Goal: Task Accomplishment & Management: Use online tool/utility

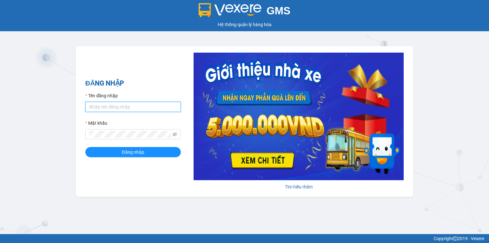
click at [111, 102] on input "Tên đăng nhập" at bounding box center [133, 107] width 96 height 10
type input "trang.nhuquynh"
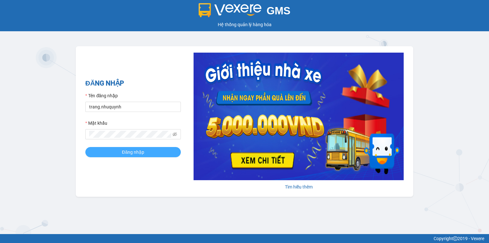
click at [136, 153] on span "Đăng nhập" at bounding box center [133, 151] width 22 height 7
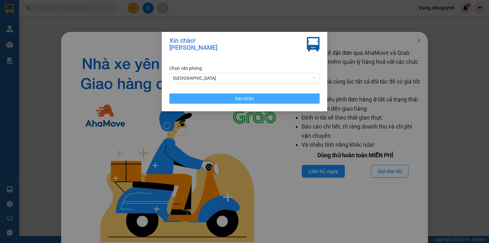
click at [241, 103] on button "Xác nhận" at bounding box center [244, 98] width 150 height 10
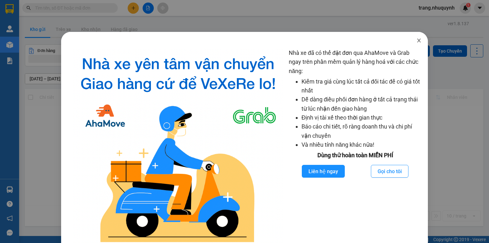
click at [416, 38] on icon "close" at bounding box center [418, 40] width 5 height 5
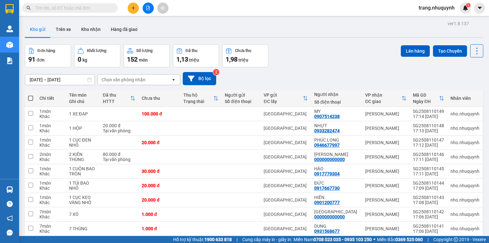
click at [90, 8] on input "text" at bounding box center [72, 7] width 75 height 7
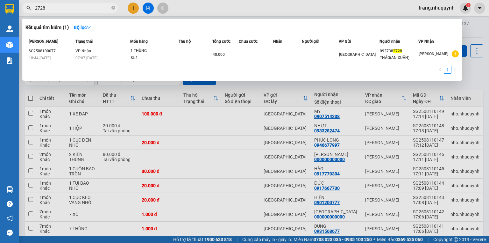
type input "2728"
drag, startPoint x: 489, startPoint y: 34, endPoint x: 365, endPoint y: 27, distance: 123.4
click at [487, 34] on div at bounding box center [244, 121] width 489 height 243
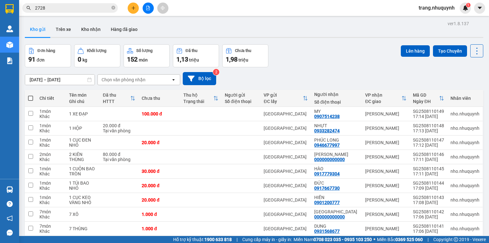
click at [132, 9] on icon "plus" at bounding box center [133, 8] width 4 height 4
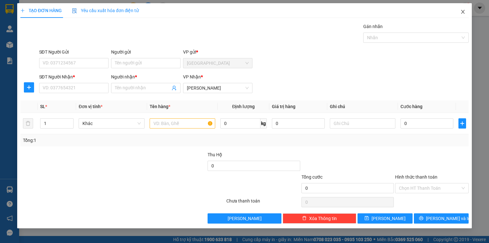
click at [468, 12] on span "Close" at bounding box center [463, 12] width 18 height 18
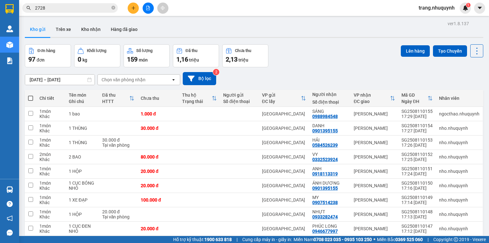
click at [313, 67] on div "Đơn hàng 97 đơn Khối lượng 0 kg Số lượng 159 món Đã thu 1,16 triệu Chưa thu 2,1…" at bounding box center [254, 55] width 458 height 23
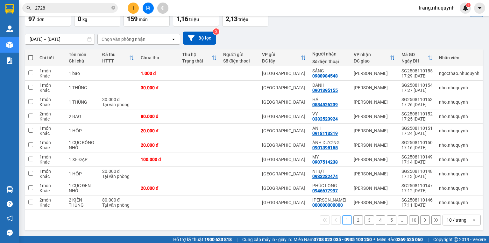
click at [447, 219] on div "10 / trang" at bounding box center [457, 219] width 20 height 6
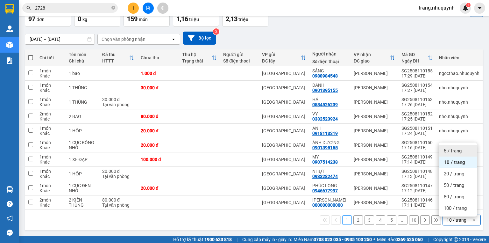
click at [458, 147] on span "5 / trang" at bounding box center [453, 150] width 18 height 6
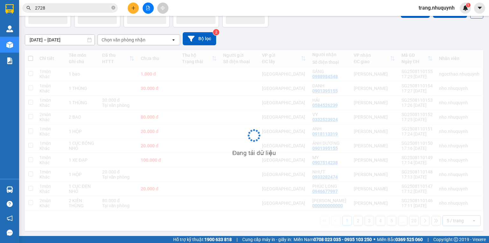
scroll to position [29, 0]
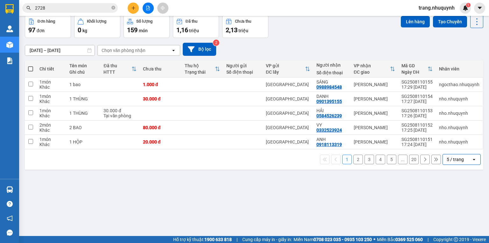
click at [318, 33] on div "Đơn hàng 97 đơn Khối lượng 0 kg Số lượng 159 món Đã thu 1,16 triệu Chưa thu 2,1…" at bounding box center [254, 26] width 458 height 23
click at [148, 8] on icon "file-add" at bounding box center [148, 8] width 4 height 4
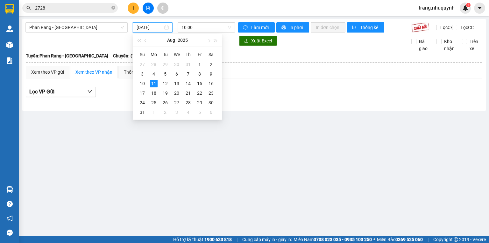
click at [150, 29] on input "[DATE]" at bounding box center [150, 27] width 26 height 7
click at [143, 85] on div "10" at bounding box center [142, 84] width 8 height 8
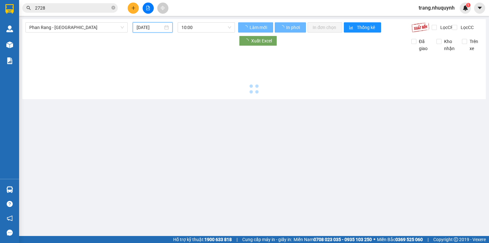
type input "[DATE]"
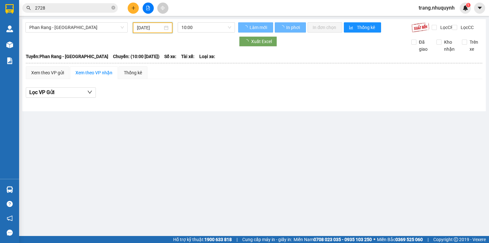
click at [196, 29] on span "10:00" at bounding box center [206, 28] width 50 height 10
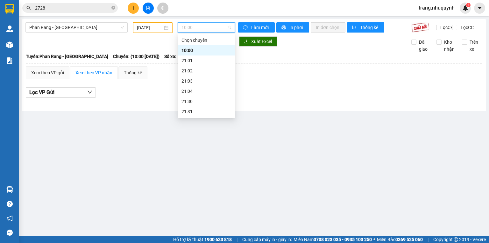
scroll to position [31, 0]
click at [204, 92] on div "22:00" at bounding box center [206, 91] width 50 height 7
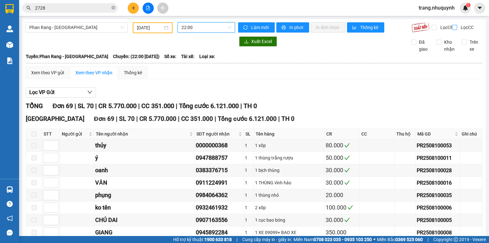
click at [453, 29] on input "Lọc CC" at bounding box center [455, 27] width 6 height 5
checkbox input "true"
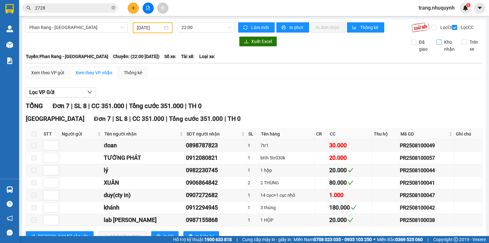
click at [436, 45] on input "Kho nhận" at bounding box center [438, 41] width 5 height 5
checkbox input "true"
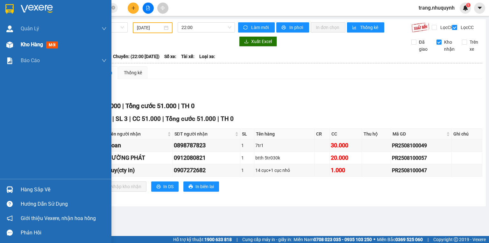
click at [23, 40] on div "Kho hàng mới" at bounding box center [41, 44] width 40 height 8
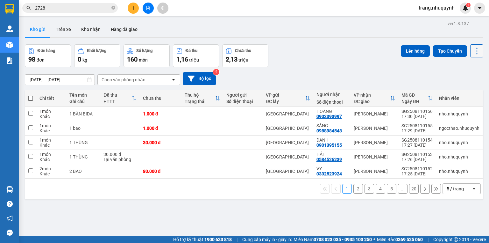
click at [475, 56] on button at bounding box center [476, 50] width 13 height 13
click at [470, 91] on span "Làm mới" at bounding box center [464, 91] width 18 height 6
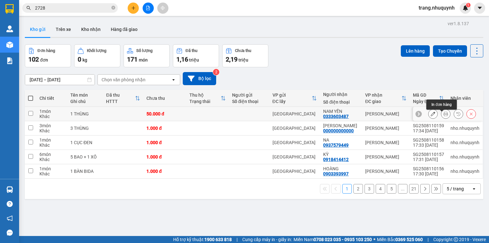
click at [443, 116] on icon at bounding box center [445, 113] width 4 height 4
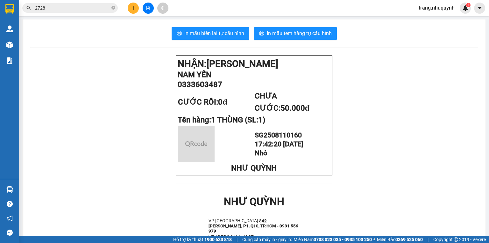
click at [219, 26] on div "In mẫu biên lai tự cấu hình In mẫu tem hàng tự cấu hình NHẬN: [PERSON_NAME] NAM…" at bounding box center [254, 246] width 463 height 455
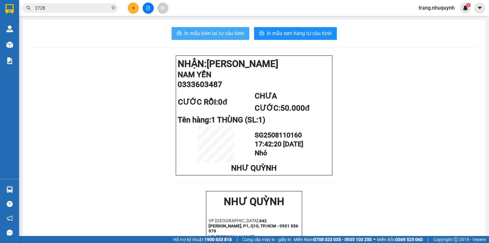
click at [219, 29] on span "In mẫu biên lai tự cấu hình" at bounding box center [214, 33] width 60 height 8
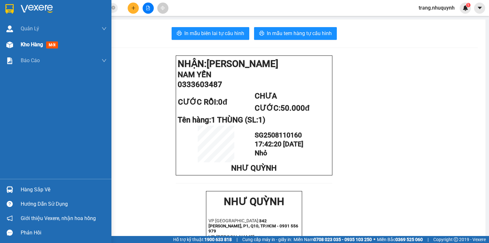
click at [26, 38] on div "Kho hàng mới" at bounding box center [64, 45] width 86 height 16
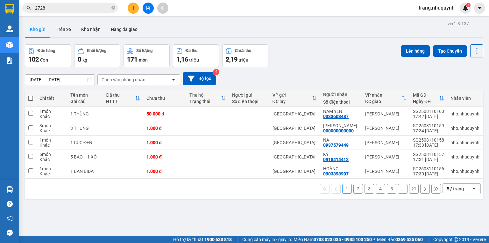
click at [313, 49] on div "Đơn hàng 102 đơn Khối lượng 0 kg Số lượng 171 món Đã thu 1,16 triệu Chưa thu 2,…" at bounding box center [254, 55] width 458 height 23
click at [472, 51] on icon at bounding box center [476, 50] width 9 height 9
click at [467, 91] on span "Làm mới" at bounding box center [464, 91] width 18 height 6
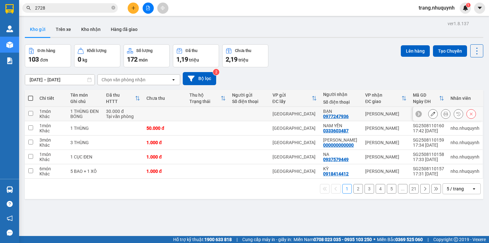
click at [443, 116] on icon at bounding box center [445, 113] width 4 height 4
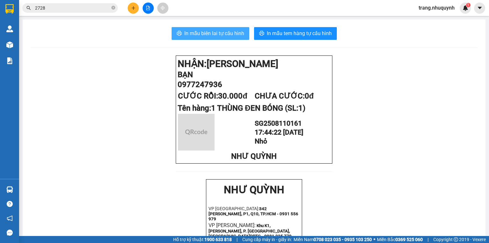
click at [202, 31] on span "In mẫu biên lai tự cấu hình" at bounding box center [214, 33] width 60 height 8
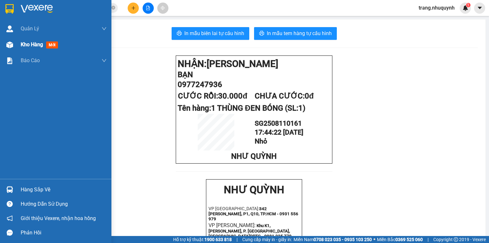
click at [37, 44] on span "Kho hàng" at bounding box center [32, 44] width 22 height 6
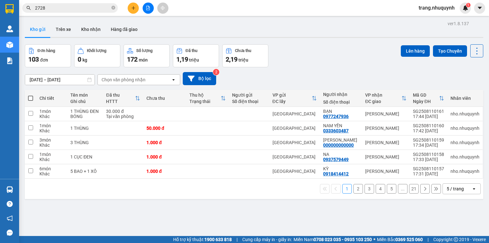
click at [391, 80] on div "[DATE] – [DATE] Press the down arrow key to interact with the calendar and sele…" at bounding box center [254, 78] width 458 height 13
click at [46, 6] on input "2728" at bounding box center [72, 7] width 75 height 7
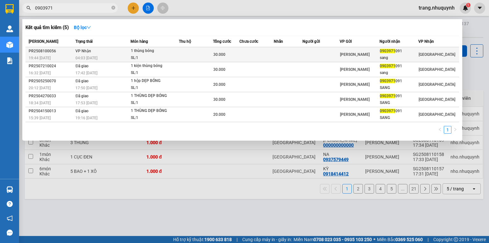
type input "0903971"
click at [151, 47] on div "1 thùng bóng" at bounding box center [155, 50] width 48 height 7
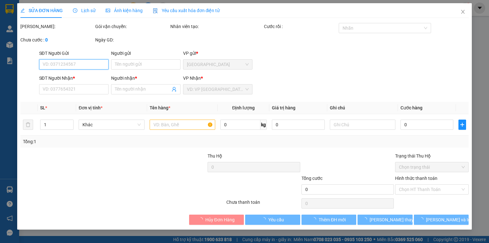
type input "0903971091"
type input "sang"
type input "30.000"
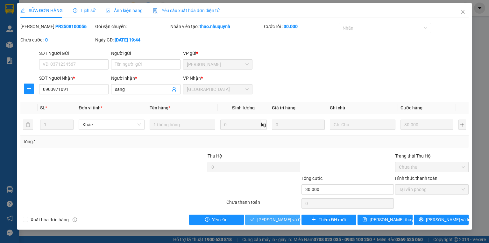
click at [280, 222] on span "[PERSON_NAME] và Giao hàng" at bounding box center [287, 219] width 61 height 7
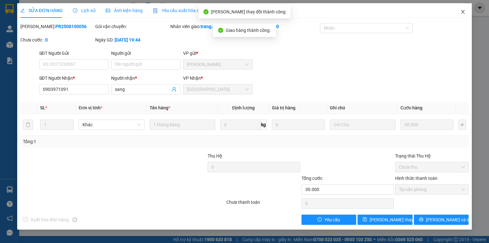
click at [465, 13] on icon "close" at bounding box center [462, 11] width 5 height 5
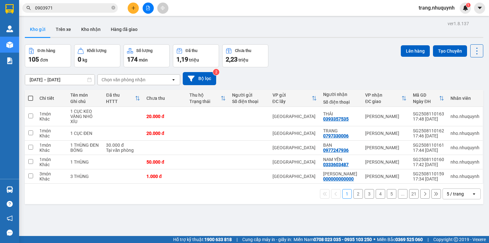
click at [84, 4] on input "0903971" at bounding box center [72, 7] width 75 height 7
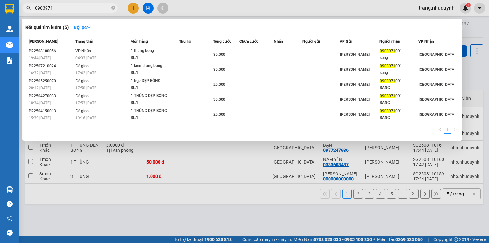
click at [84, 4] on input "0903971" at bounding box center [72, 7] width 75 height 7
click at [64, 11] on input "0903971" at bounding box center [72, 7] width 75 height 7
click at [65, 11] on input "0903971" at bounding box center [72, 7] width 75 height 7
drag, startPoint x: 65, startPoint y: 11, endPoint x: 36, endPoint y: 1, distance: 30.5
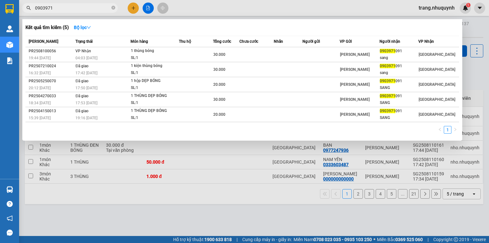
click at [34, 11] on span "0903971" at bounding box center [70, 8] width 96 height 10
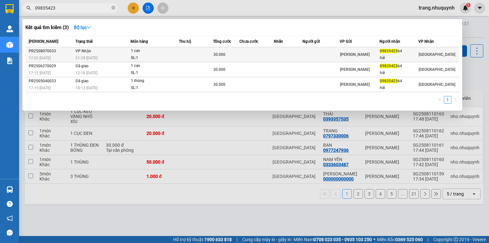
type input "09835423"
click at [173, 55] on div "SL: 1" at bounding box center [155, 57] width 48 height 7
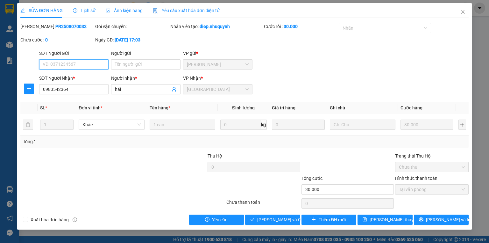
type input "0983542364"
type input "hải"
type input "30.000"
click at [274, 223] on span "[PERSON_NAME] và Giao hàng" at bounding box center [287, 219] width 61 height 7
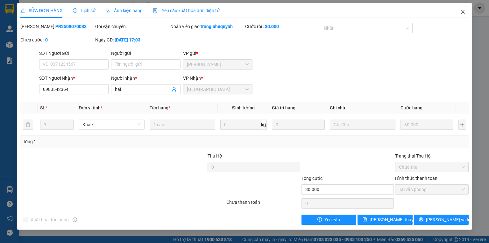
click at [463, 12] on icon "close" at bounding box center [463, 12] width 4 height 4
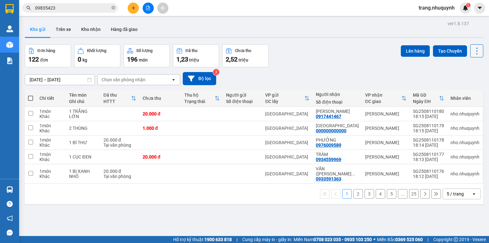
click at [474, 45] on button at bounding box center [476, 50] width 13 height 13
click at [461, 90] on span "Làm mới" at bounding box center [464, 91] width 18 height 6
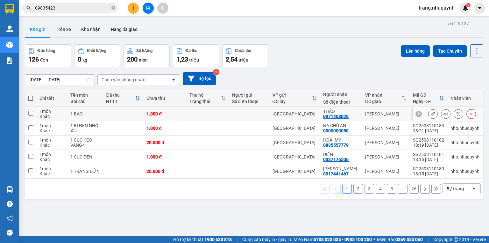
click at [441, 116] on button at bounding box center [445, 113] width 9 height 11
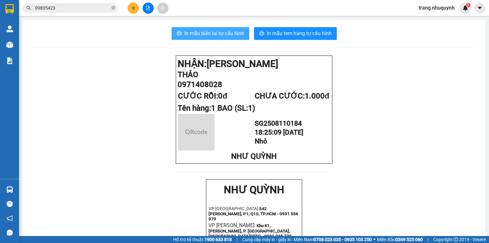
click at [244, 38] on button "In mẫu biên lai tự cấu hình" at bounding box center [211, 33] width 78 height 13
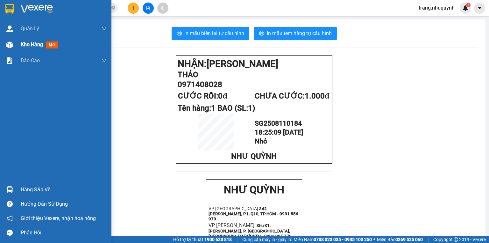
click at [32, 44] on span "Kho hàng" at bounding box center [32, 44] width 22 height 6
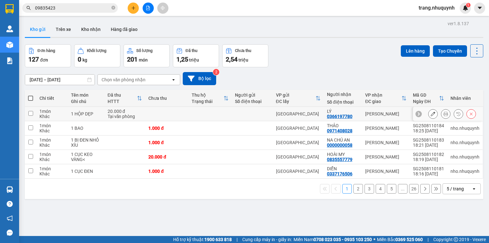
click at [441, 116] on button at bounding box center [445, 113] width 9 height 11
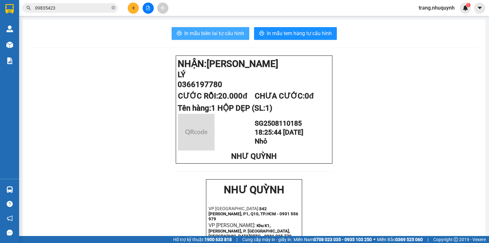
click at [220, 38] on button "In mẫu biên lai tự cấu hình" at bounding box center [211, 33] width 78 height 13
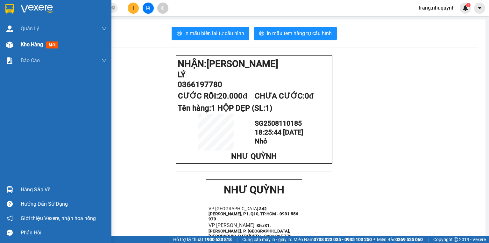
click at [38, 48] on div "Kho hàng mới" at bounding box center [41, 44] width 40 height 8
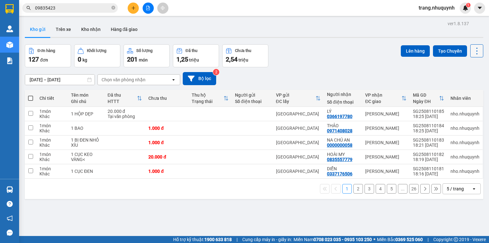
click at [472, 48] on icon at bounding box center [476, 50] width 9 height 9
click at [465, 90] on span "Làm mới" at bounding box center [464, 91] width 18 height 6
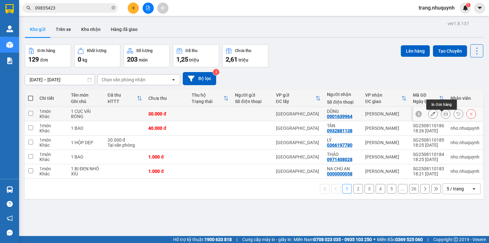
click at [444, 117] on button at bounding box center [445, 113] width 9 height 11
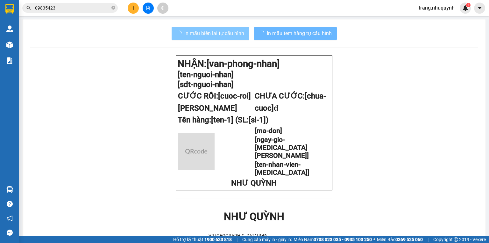
click at [184, 35] on span "In mẫu biên lai tự cấu hình" at bounding box center [214, 33] width 60 height 8
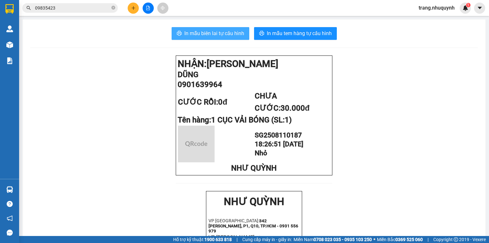
click at [193, 35] on span "In mẫu biên lai tự cấu hình" at bounding box center [214, 33] width 60 height 8
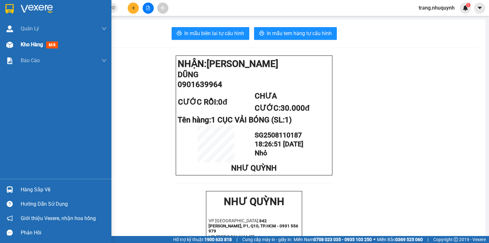
click at [24, 47] on span "Kho hàng" at bounding box center [32, 44] width 22 height 6
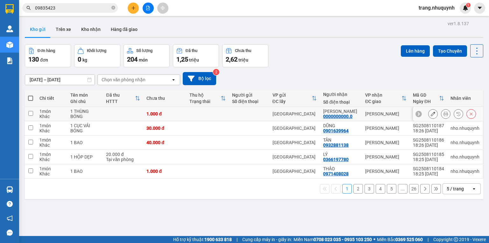
click at [441, 115] on button at bounding box center [445, 113] width 9 height 11
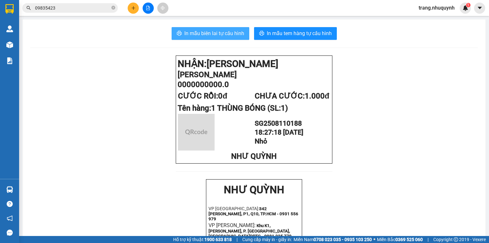
click at [191, 33] on span "In mẫu biên lai tự cấu hình" at bounding box center [214, 33] width 60 height 8
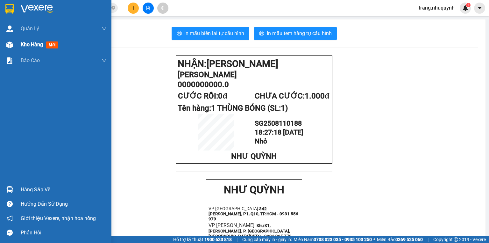
click at [25, 49] on div "Kho hàng mới" at bounding box center [64, 45] width 86 height 16
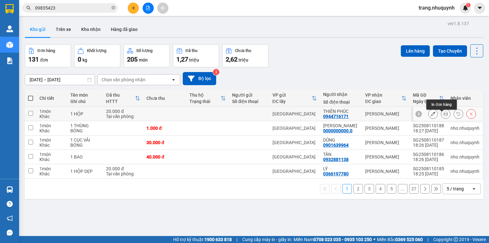
click at [443, 116] on icon at bounding box center [445, 113] width 4 height 4
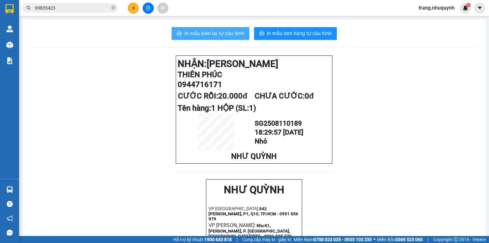
click at [220, 34] on span "In mẫu biên lai tự cấu hình" at bounding box center [214, 33] width 60 height 8
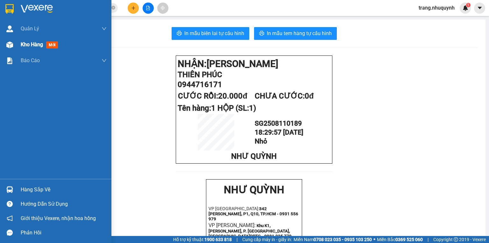
click at [28, 47] on span "Kho hàng" at bounding box center [32, 44] width 22 height 6
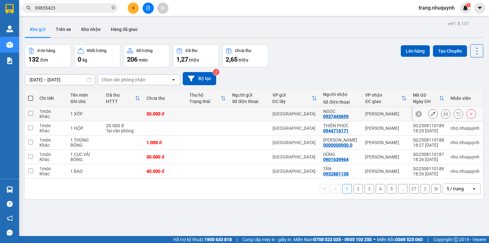
click at [444, 113] on button at bounding box center [445, 113] width 9 height 11
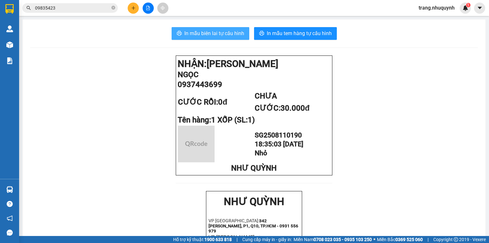
click at [230, 36] on span "In mẫu biên lai tự cấu hình" at bounding box center [214, 33] width 60 height 8
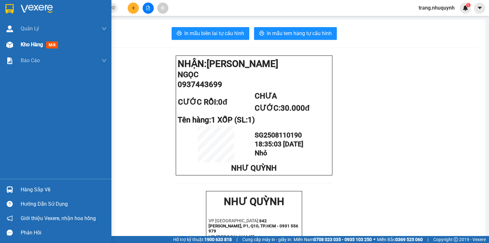
click at [16, 42] on div "Kho hàng mới" at bounding box center [55, 45] width 111 height 16
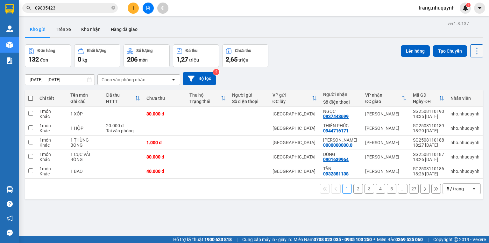
click at [472, 49] on icon at bounding box center [476, 50] width 9 height 9
click at [465, 90] on span "Làm mới" at bounding box center [464, 91] width 18 height 6
click at [472, 52] on icon at bounding box center [476, 50] width 9 height 9
click at [470, 86] on li "Làm mới" at bounding box center [461, 90] width 48 height 11
click at [472, 48] on icon at bounding box center [476, 50] width 9 height 9
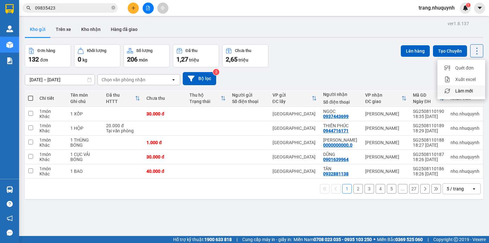
click at [457, 92] on span "Làm mới" at bounding box center [464, 91] width 18 height 6
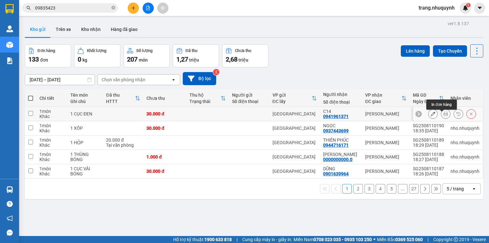
click at [444, 117] on button at bounding box center [445, 113] width 9 height 11
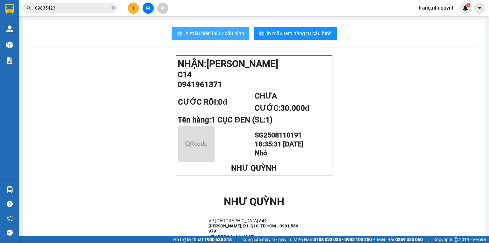
click at [227, 36] on span "In mẫu biên lai tự cấu hình" at bounding box center [214, 33] width 60 height 8
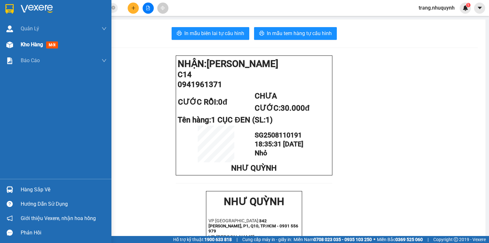
click at [30, 46] on span "Kho hàng" at bounding box center [32, 44] width 22 height 6
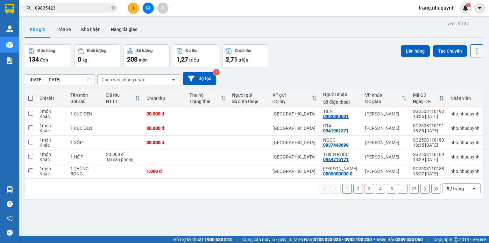
click at [472, 53] on icon at bounding box center [476, 50] width 9 height 9
click at [464, 93] on span "Làm mới" at bounding box center [464, 91] width 18 height 6
click at [443, 130] on icon at bounding box center [445, 128] width 4 height 4
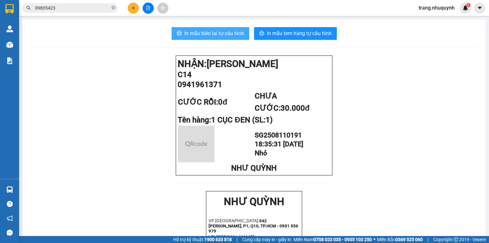
click at [206, 30] on span "In mẫu biên lai tự cấu hình" at bounding box center [214, 33] width 60 height 8
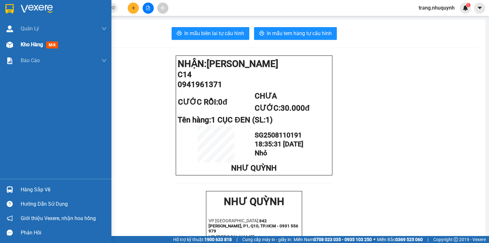
click at [32, 46] on span "Kho hàng" at bounding box center [32, 44] width 22 height 6
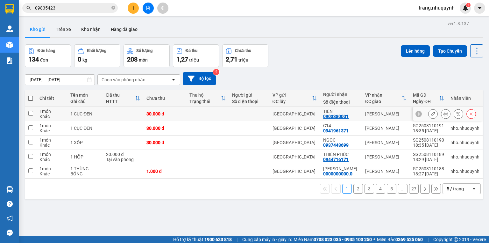
click at [443, 115] on icon at bounding box center [445, 113] width 4 height 4
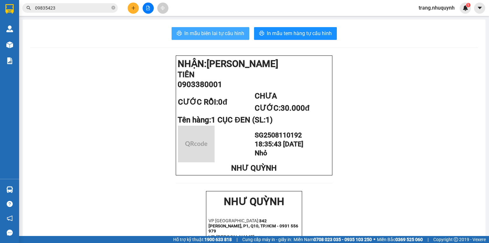
click at [194, 32] on span "In mẫu biên lai tự cấu hình" at bounding box center [214, 33] width 60 height 8
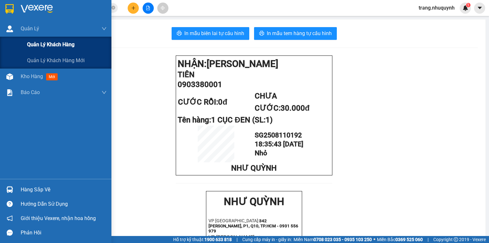
click at [22, 45] on div "Quản lý khách hàng" at bounding box center [55, 45] width 111 height 16
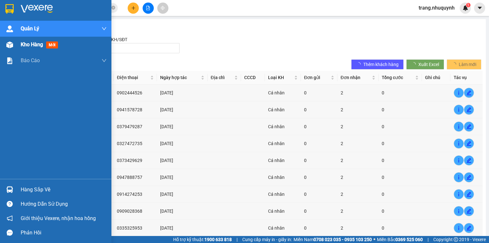
click at [30, 45] on span "Kho hàng" at bounding box center [32, 44] width 22 height 6
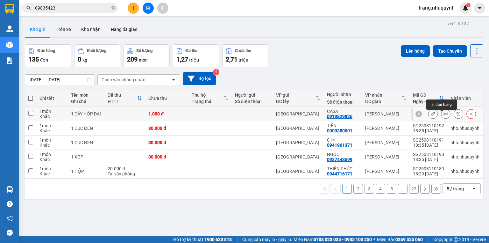
click at [445, 115] on button at bounding box center [445, 113] width 9 height 11
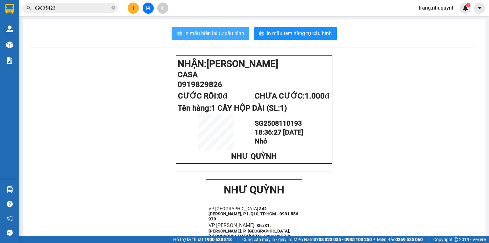
click at [220, 34] on span "In mẫu biên lai tự cấu hình" at bounding box center [214, 33] width 60 height 8
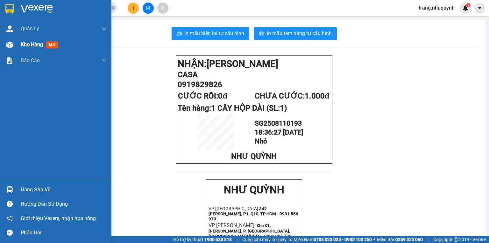
click at [31, 50] on div "Kho hàng mới" at bounding box center [64, 45] width 86 height 16
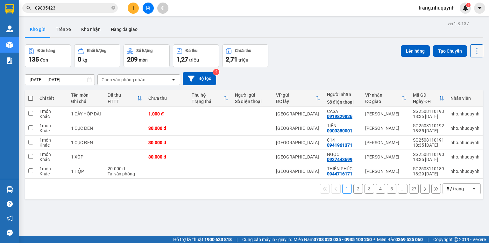
click at [475, 52] on icon at bounding box center [476, 50] width 9 height 9
click at [470, 89] on span "Làm mới" at bounding box center [464, 91] width 18 height 6
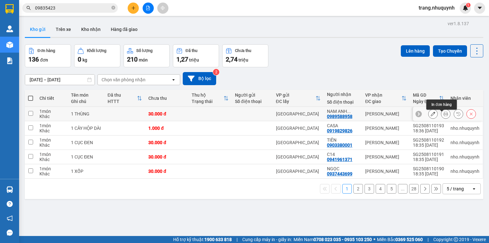
click at [441, 116] on button at bounding box center [445, 113] width 9 height 11
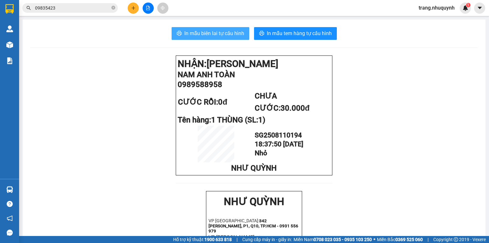
click at [215, 39] on button "In mẫu biên lai tự cấu hình" at bounding box center [211, 33] width 78 height 13
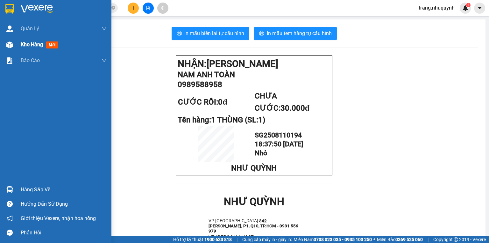
click at [32, 46] on span "Kho hàng" at bounding box center [32, 44] width 22 height 6
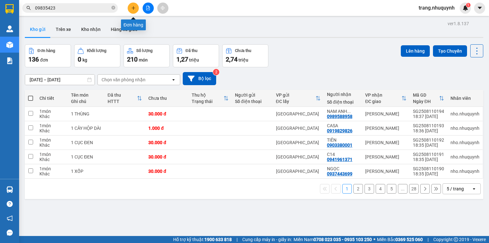
click at [132, 8] on icon "plus" at bounding box center [133, 8] width 4 height 4
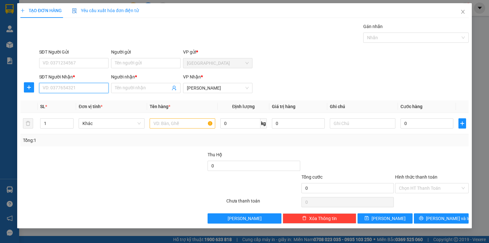
click at [72, 89] on input "SĐT Người Nhận *" at bounding box center [73, 88] width 69 height 10
type input "0918689219"
click at [81, 102] on div "0918689219 - [PERSON_NAME]" at bounding box center [74, 100] width 63 height 7
type input "[PERSON_NAME]"
type input "20.000"
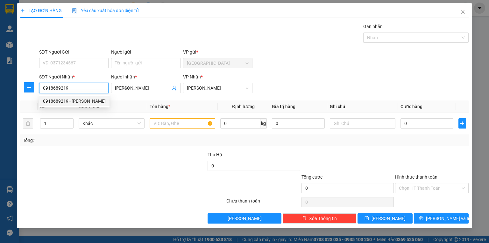
type input "20.000"
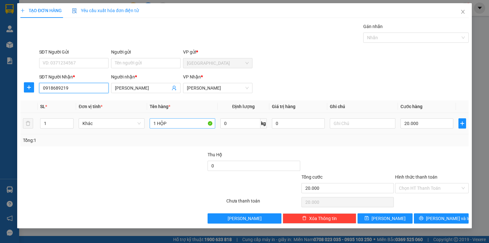
type input "0918689219"
drag, startPoint x: 183, startPoint y: 124, endPoint x: 110, endPoint y: 141, distance: 75.4
click at [110, 141] on div "SL * Đơn vị tính * Tên hàng * Định lượng Giá trị hàng Ghi chú Cước hàng 1 Khác …" at bounding box center [244, 123] width 448 height 46
type input "1 cây giấy dài"
click at [416, 126] on input "20.000" at bounding box center [426, 123] width 53 height 10
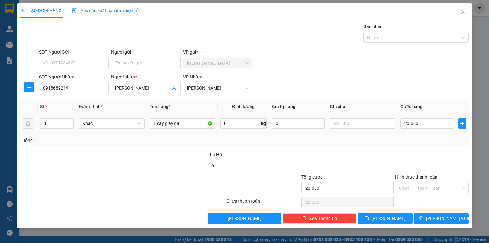
click at [403, 149] on div "Transit Pickup Surcharge Ids Transit Deliver Surcharge Ids Transit Deliver Surc…" at bounding box center [244, 123] width 448 height 200
click at [442, 217] on span "[PERSON_NAME] và In" at bounding box center [448, 218] width 45 height 7
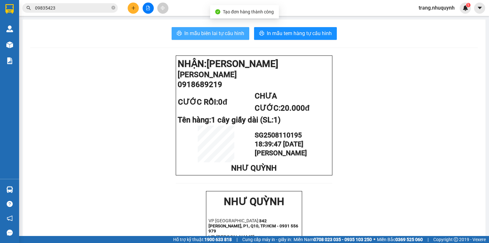
click at [225, 33] on span "In mẫu biên lai tự cấu hình" at bounding box center [214, 33] width 60 height 8
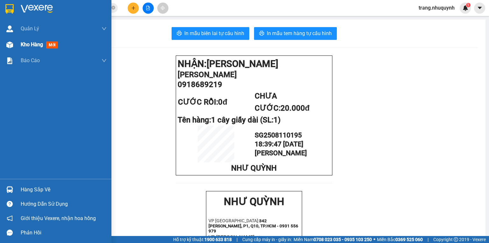
click at [33, 43] on span "Kho hàng" at bounding box center [32, 44] width 22 height 6
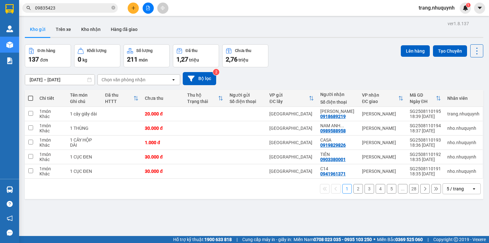
click at [309, 61] on div "Đơn hàng 137 đơn Khối lượng 0 kg Số lượng 211 món Đã thu 1,27 triệu Chưa thu 2,…" at bounding box center [254, 55] width 458 height 23
click at [453, 192] on div "5 / trang" at bounding box center [455, 188] width 17 height 6
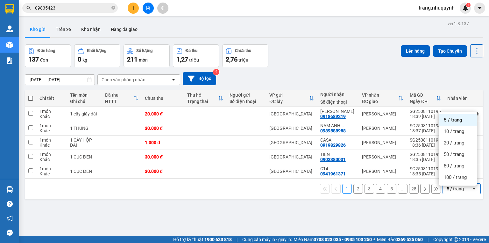
click at [356, 78] on div "[DATE] – [DATE] Press the down arrow key to interact with the calendar and sele…" at bounding box center [254, 78] width 458 height 13
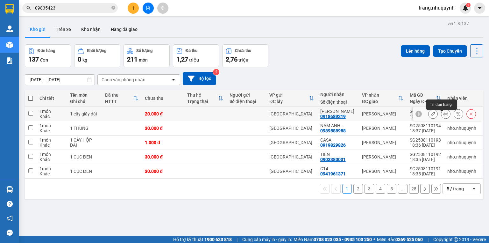
click at [441, 116] on button at bounding box center [445, 113] width 9 height 11
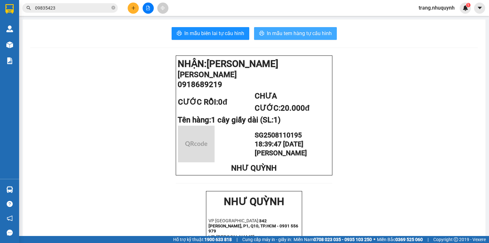
click at [268, 28] on button "In mẫu tem hàng tự cấu hình" at bounding box center [295, 33] width 83 height 13
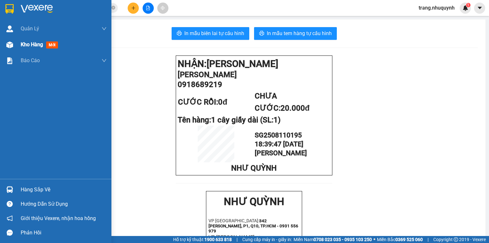
click at [36, 48] on div "Kho hàng mới" at bounding box center [41, 44] width 40 height 8
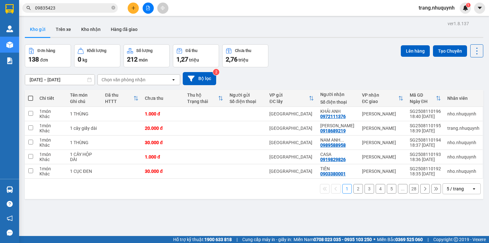
click at [308, 58] on div "Đơn hàng 138 đơn Khối lượng 0 kg Số lượng 212 món Đã thu 1,27 triệu Chưa thu 2,…" at bounding box center [254, 55] width 458 height 23
click at [327, 47] on div "Đơn hàng 138 đơn Khối lượng 0 kg Số lượng 212 món Đã thu 1,27 triệu Chưa thu 2,…" at bounding box center [254, 55] width 458 height 23
click at [451, 190] on div "5 / trang" at bounding box center [455, 188] width 17 height 6
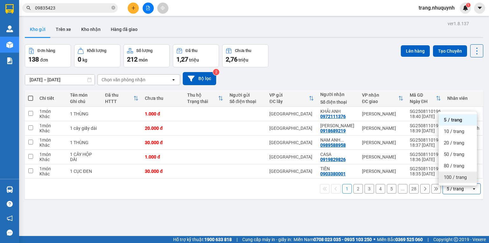
click at [452, 174] on span "100 / trang" at bounding box center [455, 177] width 23 height 6
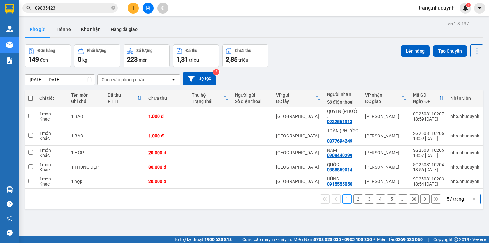
click at [61, 9] on input "09835423" at bounding box center [72, 7] width 75 height 7
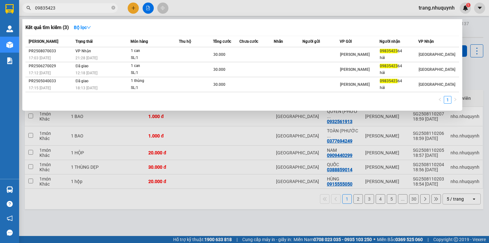
click at [61, 9] on input "09835423" at bounding box center [72, 7] width 75 height 7
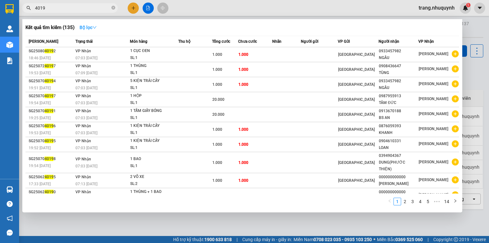
type input "4019"
click at [89, 25] on strong "Bộ lọc" at bounding box center [88, 27] width 17 height 5
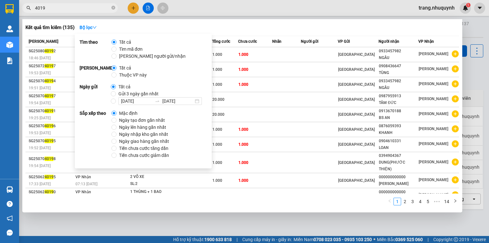
click at [142, 58] on span "[PERSON_NAME] người gửi/nhận" at bounding box center [153, 56] width 72 height 7
click at [117, 58] on input "[PERSON_NAME] người gửi/nhận" at bounding box center [113, 55] width 5 height 5
radio input "true"
radio input "false"
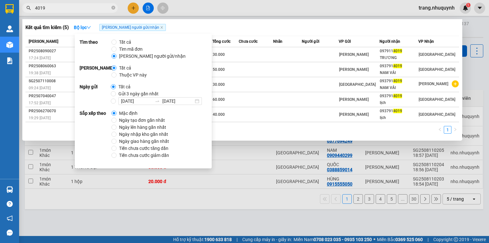
click at [146, 118] on span "Ngày tạo đơn gần nhất" at bounding box center [142, 120] width 51 height 7
click at [117, 118] on input "Ngày tạo đơn gần nhất" at bounding box center [113, 119] width 5 height 5
radio input "true"
radio input "false"
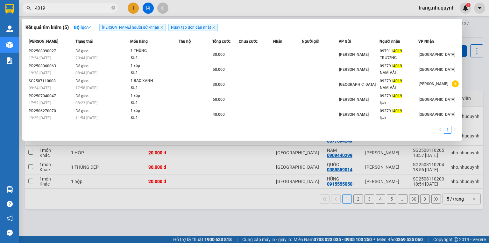
click at [253, 14] on div at bounding box center [244, 121] width 489 height 243
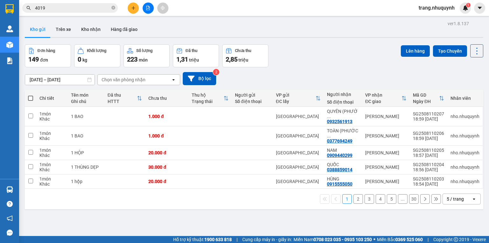
click at [93, 10] on input "4019" at bounding box center [72, 7] width 75 height 7
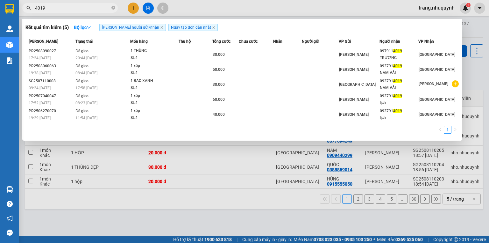
click at [256, 28] on div "Kết quả tìm kiếm ( 5 ) Bộ lọc Tìm người gửi/nhận Ngày tạo đơn gần nhất" at bounding box center [242, 27] width 434 height 10
click at [281, 27] on div "Kết quả tìm kiếm ( 5 ) Bộ lọc Tìm người gửi/nhận Ngày tạo đơn gần nhất" at bounding box center [242, 27] width 434 height 10
click at [259, 7] on div at bounding box center [244, 121] width 489 height 243
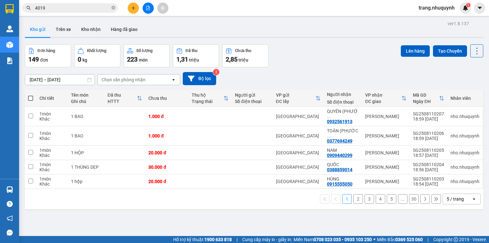
click at [321, 44] on div "Đơn hàng 149 đơn Khối lượng 0 kg Số lượng 223 món Đã thu 1,31 triệu Chưa thu 2,…" at bounding box center [254, 55] width 458 height 23
click at [335, 62] on div "Đơn hàng 149 đơn Khối lượng 0 kg Số lượng 223 món Đã thu 1,31 triệu Chưa thu 2,…" at bounding box center [254, 55] width 458 height 23
click at [477, 49] on icon at bounding box center [476, 50] width 9 height 9
click at [463, 89] on span "Làm mới" at bounding box center [464, 91] width 18 height 6
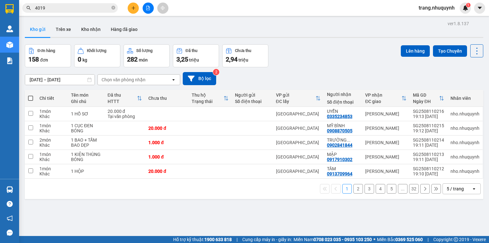
click at [480, 52] on div "ver 1.8.137 Kho gửi Trên xe Kho nhận Hàng đã giao Đơn hàng 158 đơn Khối lượng 0…" at bounding box center [254, 140] width 464 height 243
click at [474, 53] on icon at bounding box center [476, 50] width 9 height 9
click at [464, 88] on span "Làm mới" at bounding box center [464, 91] width 18 height 6
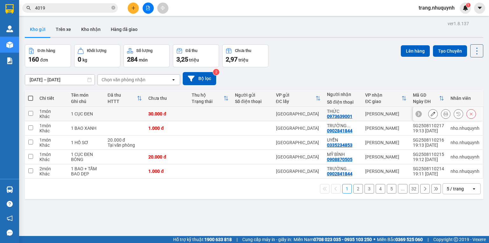
click at [443, 116] on icon at bounding box center [445, 113] width 4 height 4
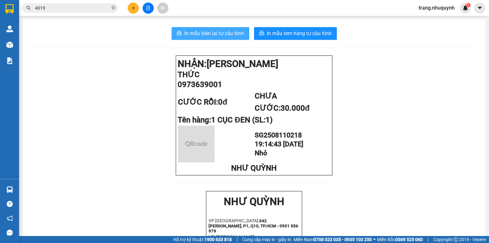
click at [232, 36] on span "In mẫu biên lai tự cấu hình" at bounding box center [214, 33] width 60 height 8
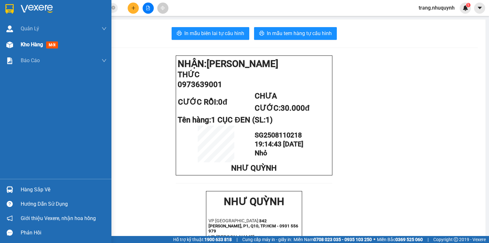
click at [41, 47] on span "Kho hàng" at bounding box center [32, 44] width 22 height 6
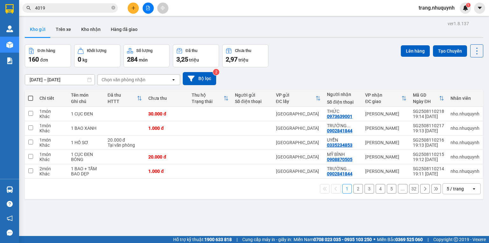
click at [325, 48] on div "Đơn hàng 160 đơn Khối lượng 0 kg Số lượng 284 món Đã thu 3,25 triệu Chưa thu 2,…" at bounding box center [254, 55] width 458 height 23
click at [472, 52] on icon at bounding box center [476, 50] width 9 height 9
click at [464, 91] on span "Làm mới" at bounding box center [464, 91] width 18 height 6
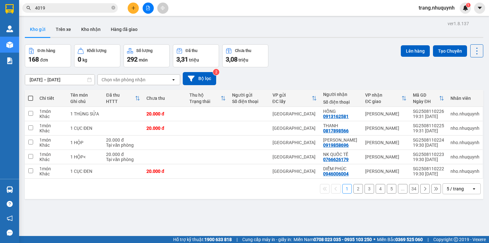
click at [146, 10] on icon "file-add" at bounding box center [148, 8] width 4 height 4
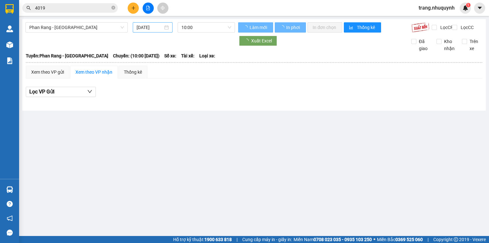
click at [151, 26] on input "[DATE]" at bounding box center [150, 27] width 26 height 7
click at [150, 28] on input "[DATE]" at bounding box center [150, 27] width 26 height 7
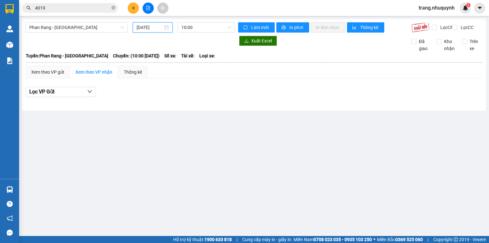
click at [159, 26] on input "[DATE]" at bounding box center [150, 27] width 26 height 7
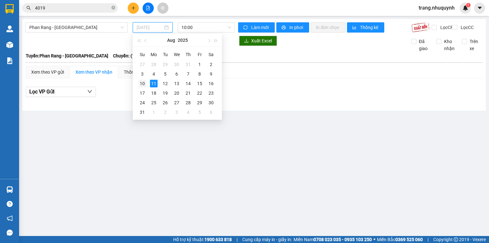
click at [143, 83] on div "10" at bounding box center [142, 84] width 8 height 8
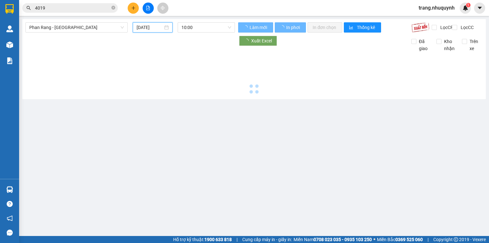
type input "[DATE]"
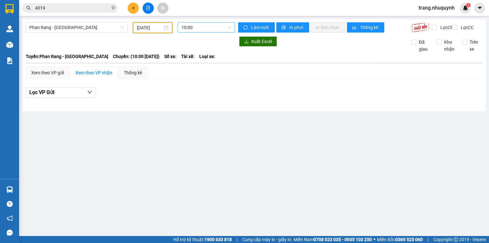
click at [191, 27] on span "10:00" at bounding box center [206, 28] width 50 height 10
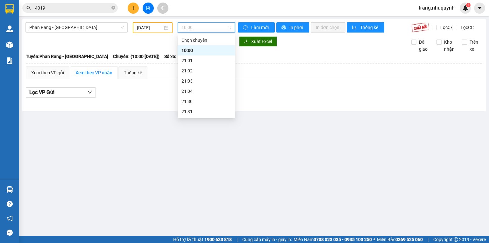
click at [198, 117] on div "22:00" at bounding box center [206, 122] width 57 height 10
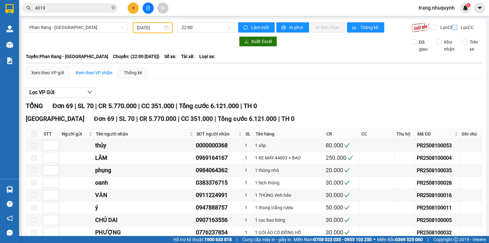
click at [452, 26] on input "Lọc CC" at bounding box center [455, 27] width 6 height 5
checkbox input "true"
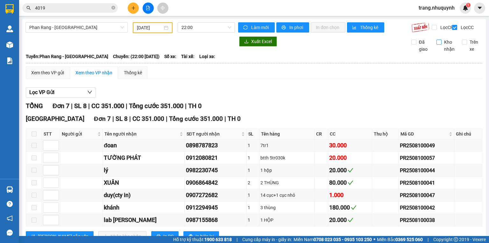
click at [437, 45] on input "Kho nhận" at bounding box center [438, 41] width 5 height 5
checkbox input "true"
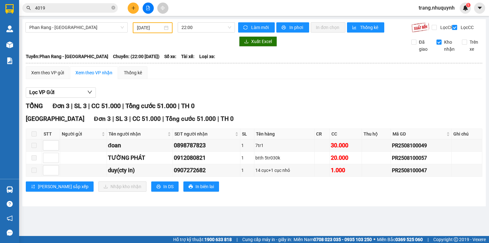
click at [417, 111] on div "TỔNG Đơn 3 | SL 3 | CC 51.000 | Tổng cước 51.000 | TH 0" at bounding box center [254, 106] width 457 height 10
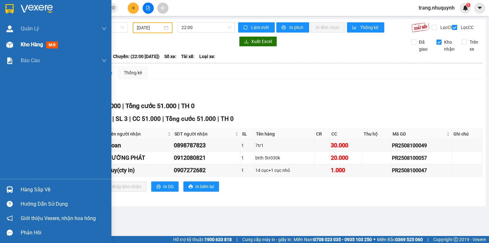
click at [35, 42] on span "Kho hàng" at bounding box center [32, 44] width 22 height 6
